Goal: Transaction & Acquisition: Obtain resource

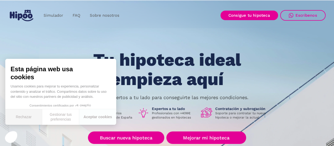
click at [19, 118] on button "Rechazar" at bounding box center [23, 117] width 37 height 16
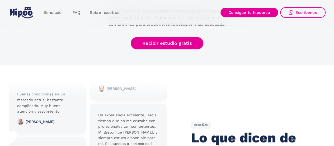
scroll to position [1139, 0]
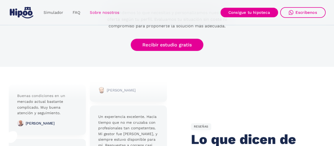
click at [117, 13] on link "Sobre nosotros" at bounding box center [104, 12] width 39 height 10
click at [76, 11] on link "FAQ" at bounding box center [76, 12] width 17 height 10
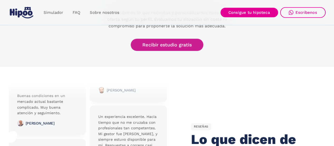
click at [177, 47] on link "Recibir estudio gratis" at bounding box center [167, 45] width 73 height 12
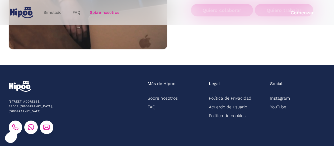
scroll to position [904, 0]
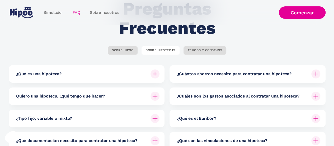
scroll to position [40, 0]
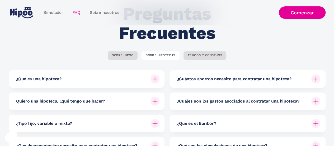
click at [233, 118] on div "¿Qué es el Euríbor?" at bounding box center [249, 122] width 144 height 17
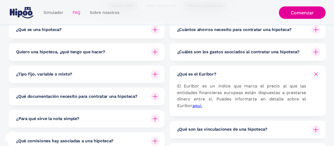
scroll to position [67, 0]
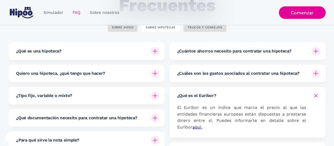
click at [232, 52] on h6 "¿Cuántos ahorros necesito para contratar una hipoteca?" at bounding box center [234, 51] width 114 height 6
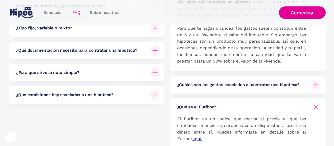
scroll to position [135, 0]
